Goal: Task Accomplishment & Management: Complete application form

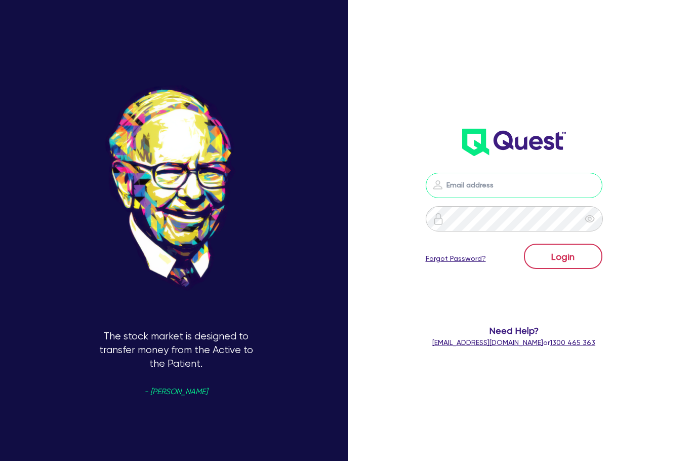
type input "[EMAIL_ADDRESS][DOMAIN_NAME]"
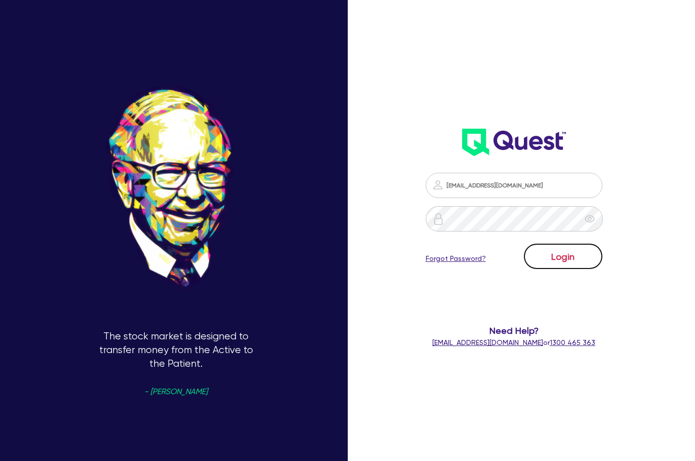
click at [565, 258] on button "Login" at bounding box center [563, 256] width 78 height 25
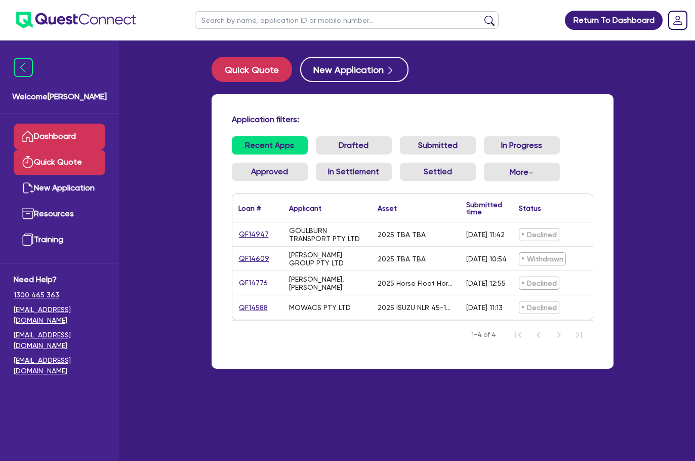
click at [74, 165] on link "Quick Quote" at bounding box center [60, 162] width 92 height 26
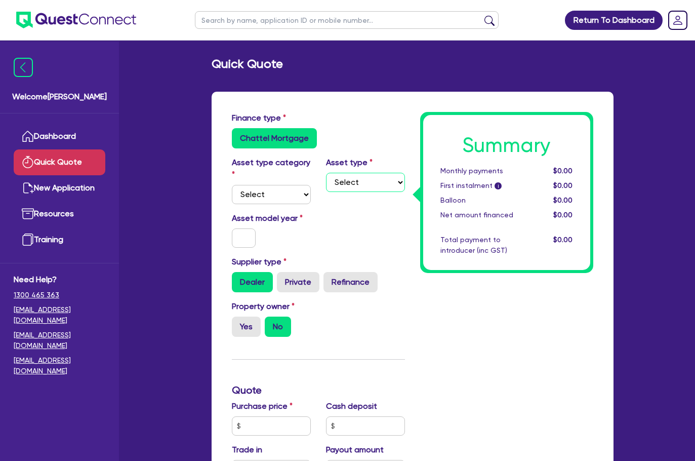
click at [377, 183] on select "Select" at bounding box center [365, 182] width 79 height 19
click at [291, 197] on select "Select Cars and light trucks Primary assets Secondary assets Tertiary assets" at bounding box center [271, 194] width 79 height 19
select select "CARS_AND_LIGHT_TRUCKS"
click at [232, 185] on select "Select Cars and light trucks Primary assets Secondary assets Tertiary assets" at bounding box center [271, 194] width 79 height 19
click at [367, 184] on select "Select Passenger vehicles Vans and utes Light trucks up to 4.5 tonne" at bounding box center [365, 182] width 79 height 19
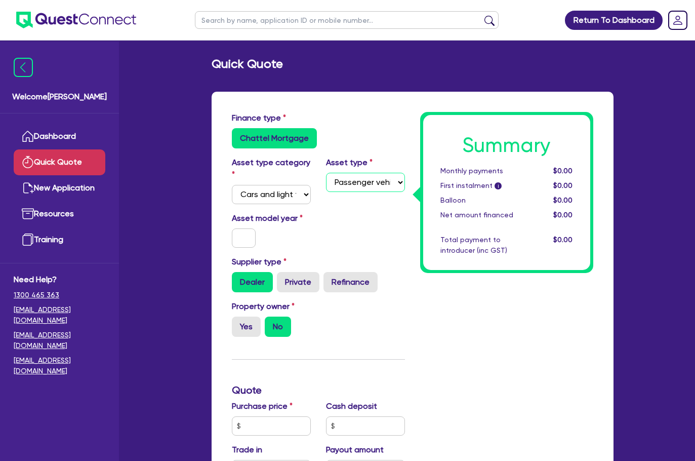
click at [326, 173] on select "Select Passenger vehicles Vans and utes Light trucks up to 4.5 tonne" at bounding box center [365, 182] width 79 height 19
click at [357, 184] on select "Select Passenger vehicles Vans and utes Light trucks up to 4.5 tonne" at bounding box center [365, 182] width 79 height 19
select select "VANS_AND_UTES"
click at [326, 173] on select "Select Passenger vehicles Vans and utes Light trucks up to 4.5 tonne" at bounding box center [365, 182] width 79 height 19
click at [249, 236] on input "text" at bounding box center [244, 237] width 24 height 19
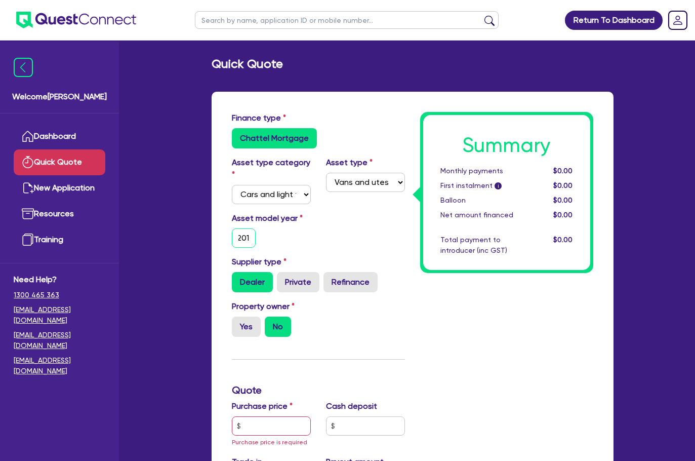
scroll to position [0, 5]
type input "2017"
click at [280, 249] on div "Asset model year [DATE]" at bounding box center [318, 234] width 188 height 44
click at [301, 286] on label "Private" at bounding box center [298, 282] width 43 height 20
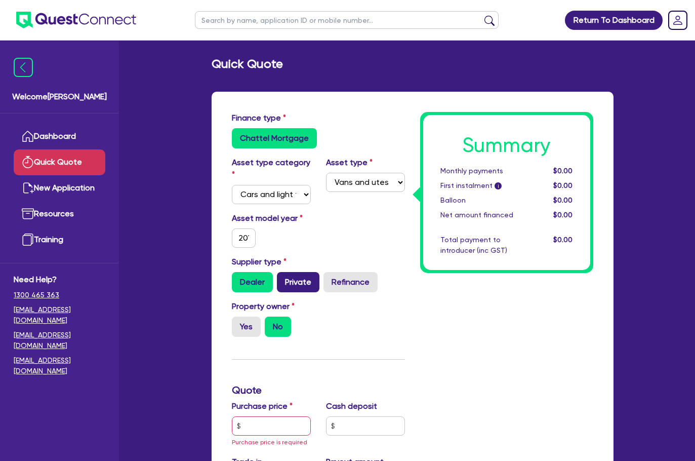
click at [284, 278] on input "Private" at bounding box center [280, 275] width 7 height 7
radio input "true"
